Goal: Task Accomplishment & Management: Manage account settings

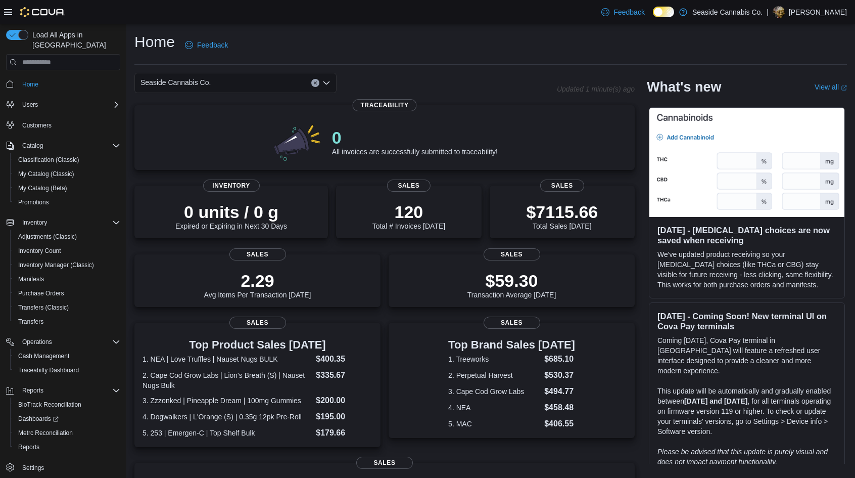
click at [10, 15] on icon at bounding box center [8, 12] width 8 height 8
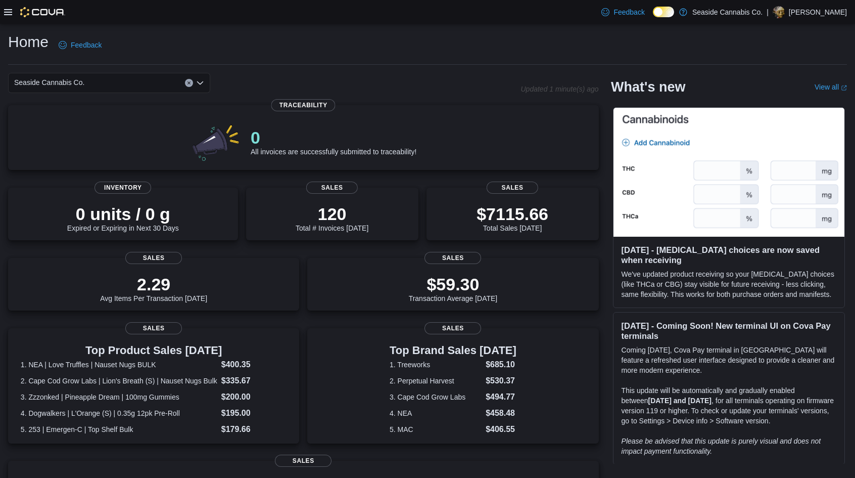
click at [10, 15] on icon at bounding box center [8, 12] width 8 height 8
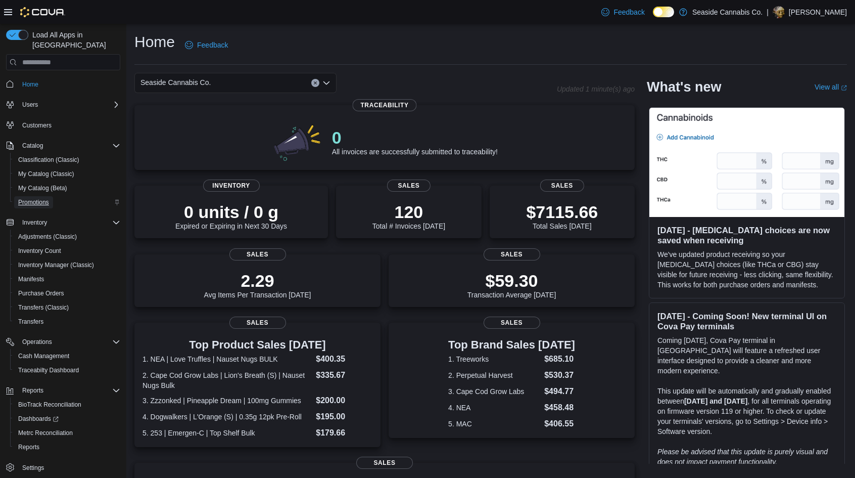
click at [45, 198] on span "Promotions" at bounding box center [33, 202] width 31 height 8
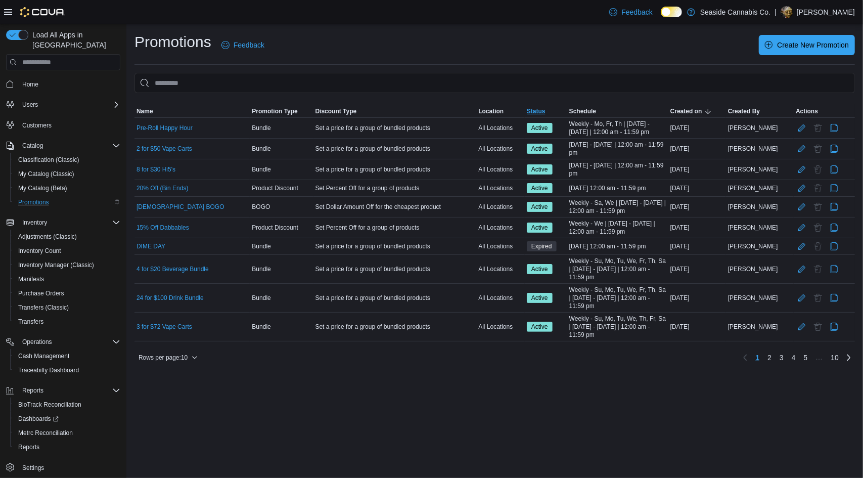
click at [538, 107] on span "Status" at bounding box center [536, 111] width 19 height 8
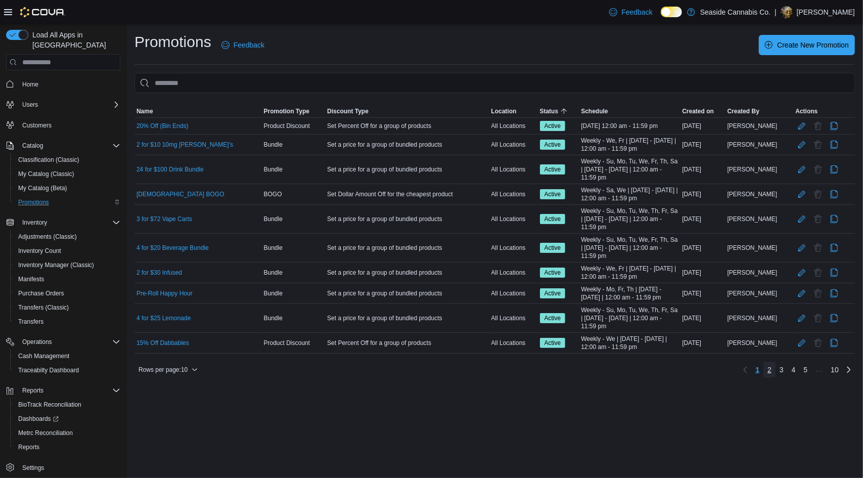
click at [767, 367] on span "2" at bounding box center [769, 369] width 4 height 10
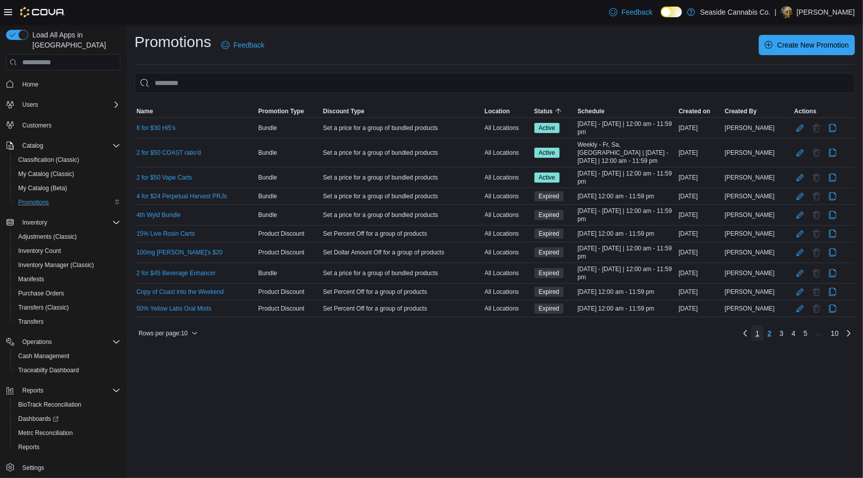
click at [759, 328] on span "1" at bounding box center [757, 333] width 4 height 10
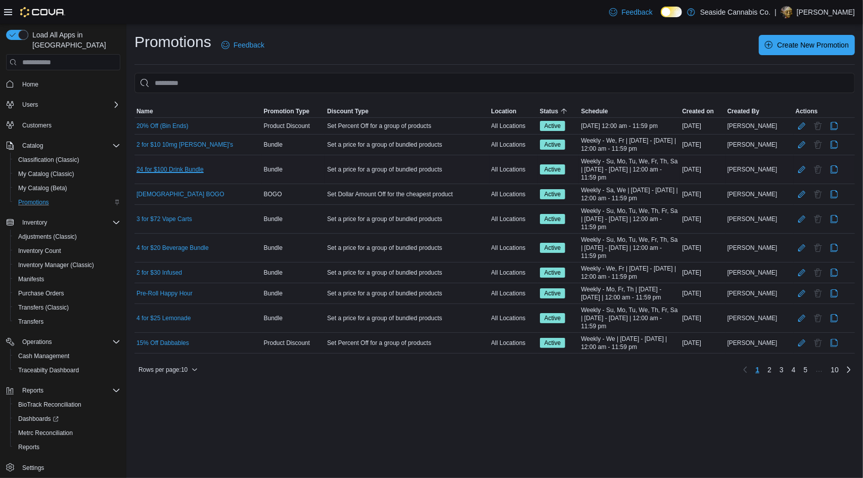
click at [183, 168] on link "24 for $100 Drink Bundle" at bounding box center [169, 169] width 67 height 8
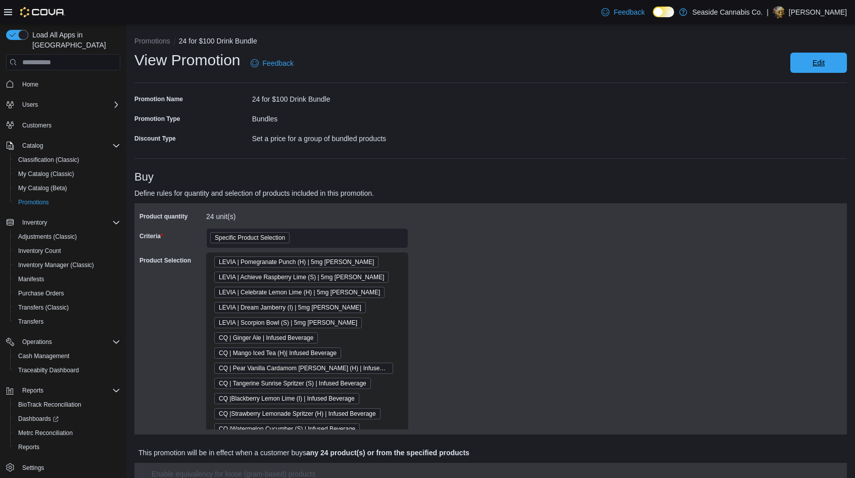
click at [818, 66] on span "Edit" at bounding box center [819, 63] width 44 height 20
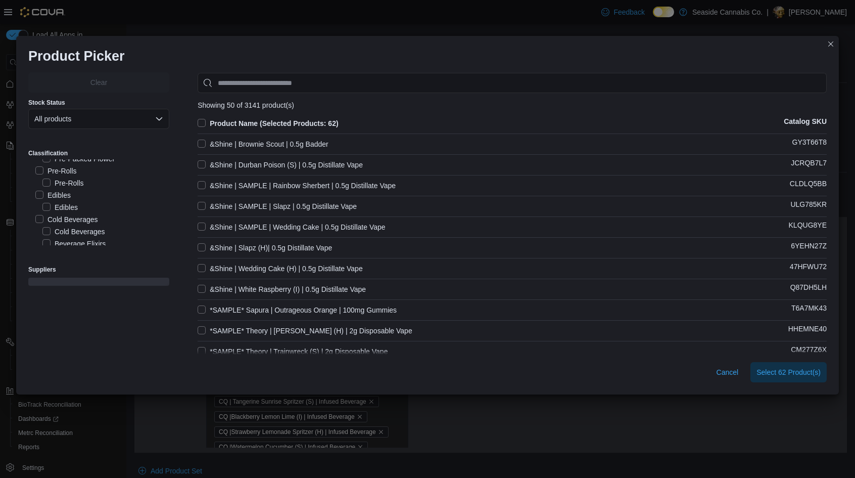
scroll to position [56, 0]
click at [37, 218] on label "Cold Beverages" at bounding box center [66, 219] width 63 height 12
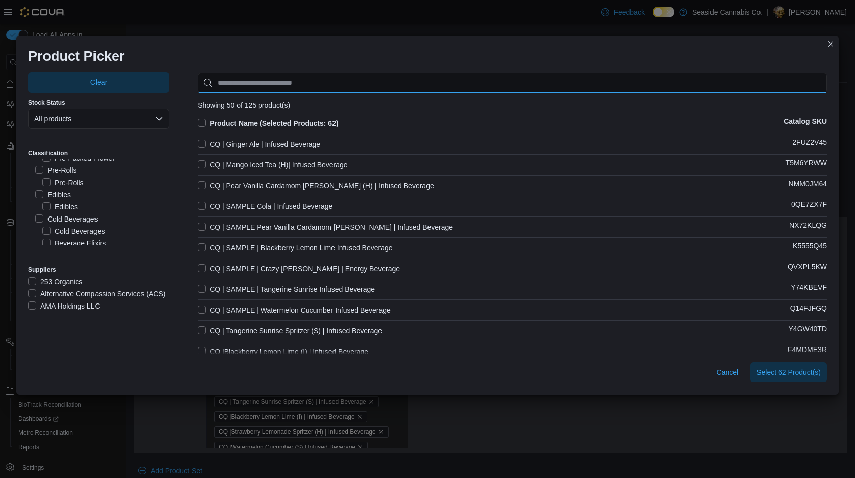
click at [295, 87] on input "Use aria labels when no actual label is in use" at bounding box center [512, 83] width 629 height 20
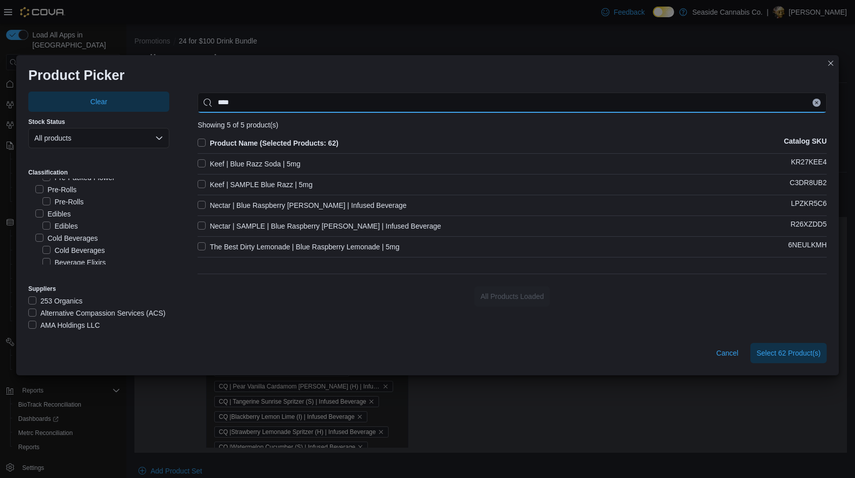
type input "****"
click at [267, 204] on label "Nectar | Blue Raspberry [PERSON_NAME] | Infused Beverage" at bounding box center [302, 205] width 209 height 12
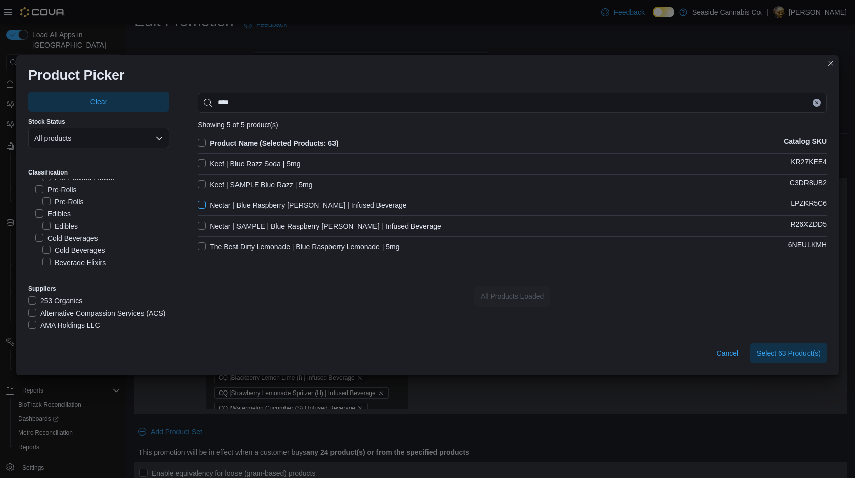
scroll to position [55, 0]
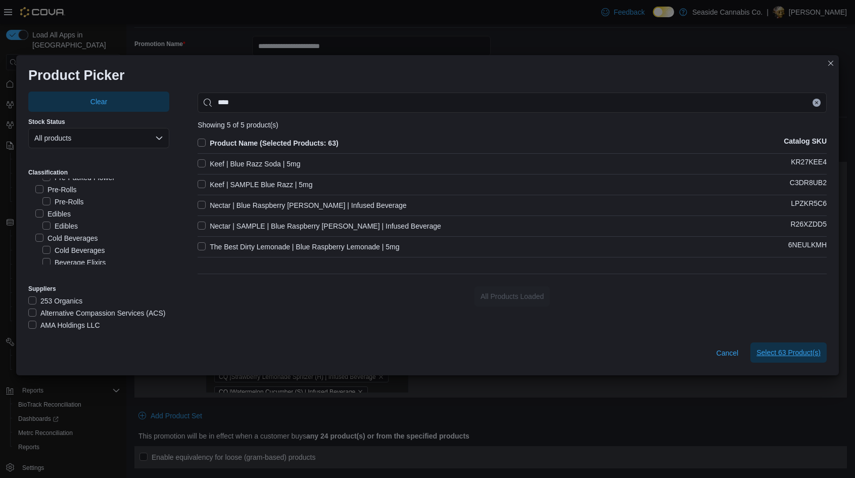
click at [770, 345] on span "Select 63 Product(s)" at bounding box center [789, 352] width 64 height 20
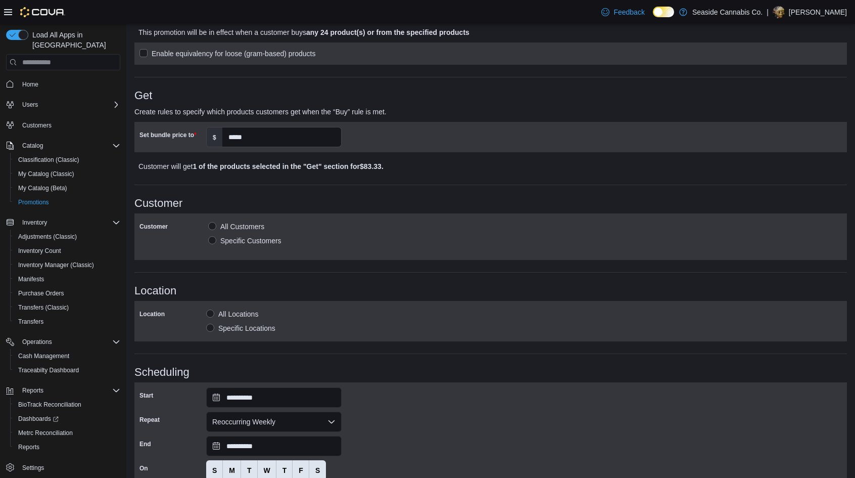
scroll to position [545, 0]
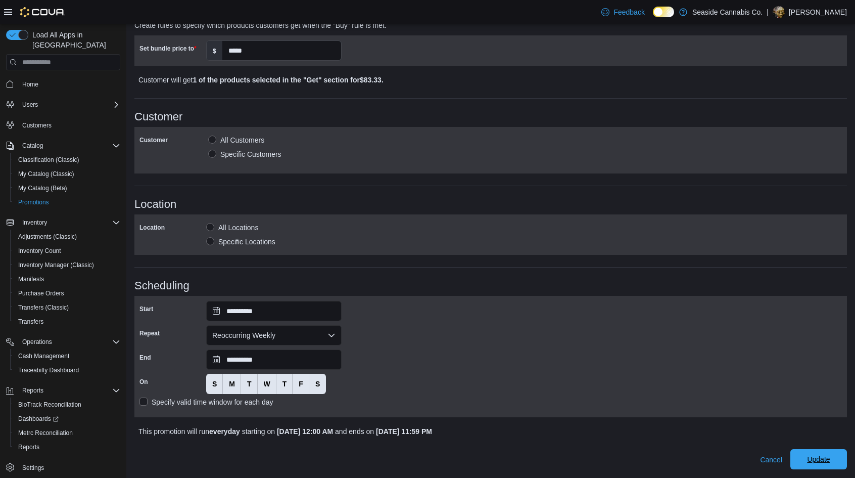
click at [838, 454] on span "Update" at bounding box center [819, 459] width 44 height 20
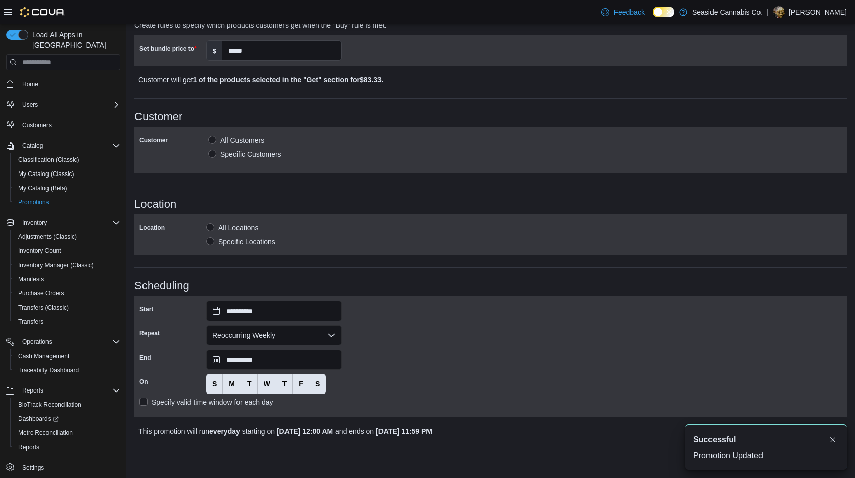
scroll to position [1, 0]
